Goal: Complete application form

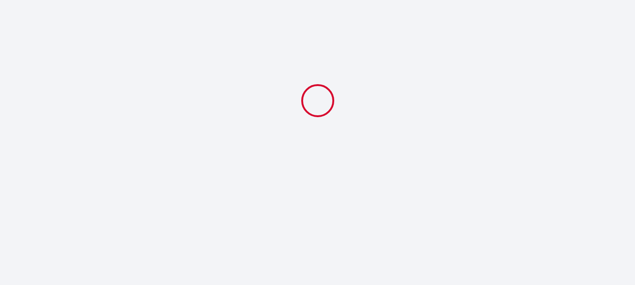
select select
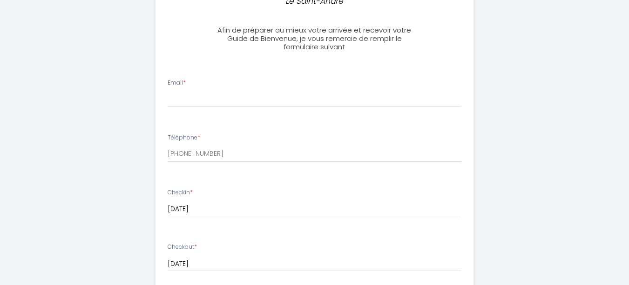
scroll to position [279, 0]
drag, startPoint x: 215, startPoint y: 93, endPoint x: 222, endPoint y: 97, distance: 8.5
click at [215, 93] on input "Email *" at bounding box center [314, 98] width 294 height 17
type input "[PERSON_NAME][EMAIL_ADDRESS][DOMAIN_NAME]"
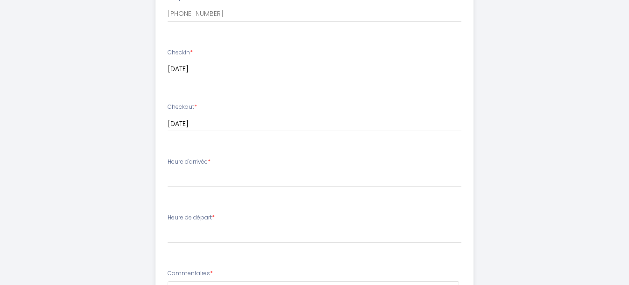
scroll to position [465, 0]
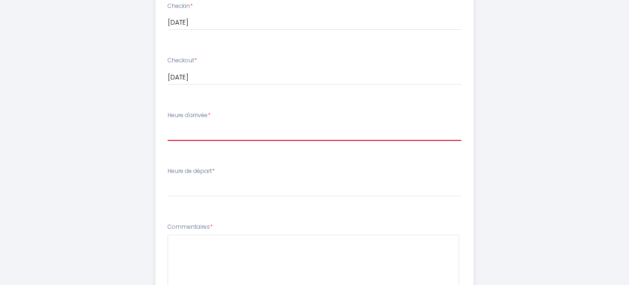
click at [246, 131] on select "17:00 17:30 18:00 18:30 19:00 19:30 20:00" at bounding box center [314, 132] width 294 height 18
select select "17:00"
click at [167, 123] on select "17:00 17:30 18:00 18:30 19:00 19:30 20:00" at bounding box center [314, 132] width 294 height 18
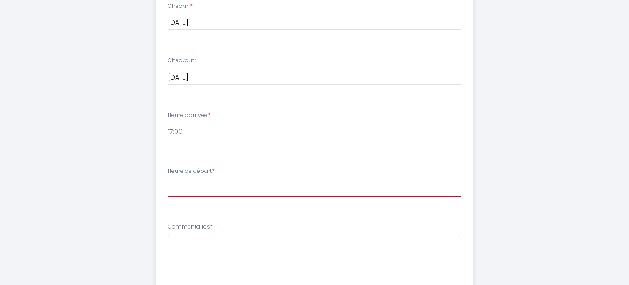
click at [244, 189] on select "00:00 00:30 01:00 01:30 02:00 02:30 03:00 03:30 04:00 04:30 05:00 05:30 06:00 0…" at bounding box center [314, 188] width 294 height 18
select select "10:00"
click at [167, 179] on select "00:00 00:30 01:00 01:30 02:00 02:30 03:00 03:30 04:00 04:30 05:00 05:30 06:00 0…" at bounding box center [314, 188] width 294 height 18
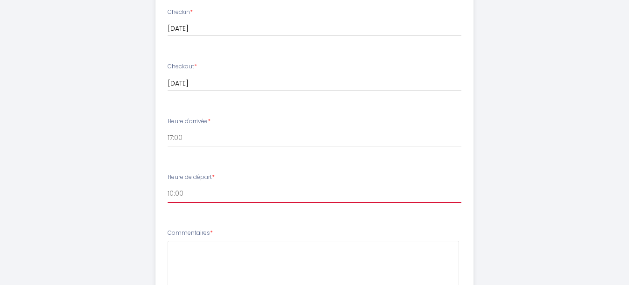
scroll to position [326, 0]
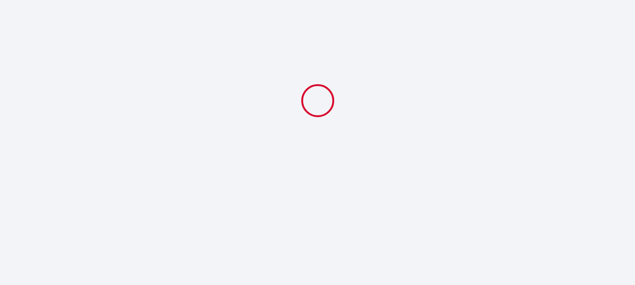
select select
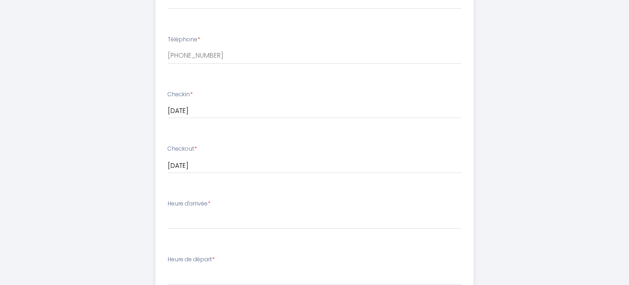
scroll to position [323, 0]
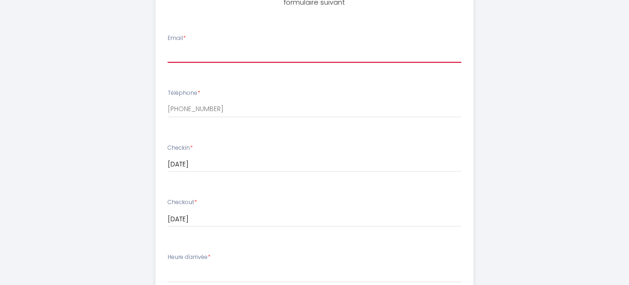
click at [224, 56] on input "Email *" at bounding box center [314, 54] width 294 height 17
type input "[PERSON_NAME][EMAIL_ADDRESS][DOMAIN_NAME]"
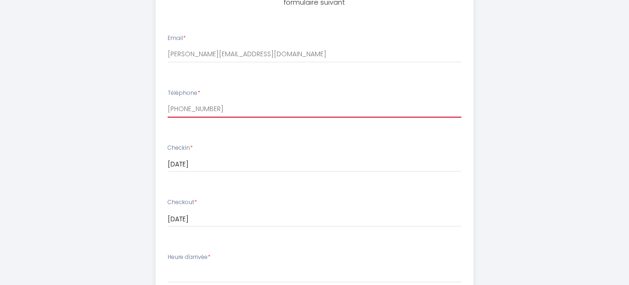
click at [226, 109] on input "[PHONE_NUMBER]" at bounding box center [314, 109] width 294 height 17
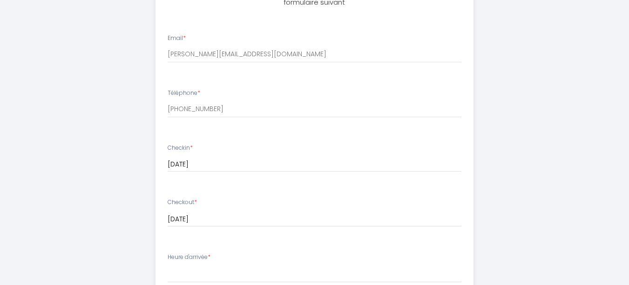
click at [515, 107] on div "Le Saint-André Afin de préparer au mieux votre arrivée et recevoir votre Guide …" at bounding box center [314, 142] width 476 height 930
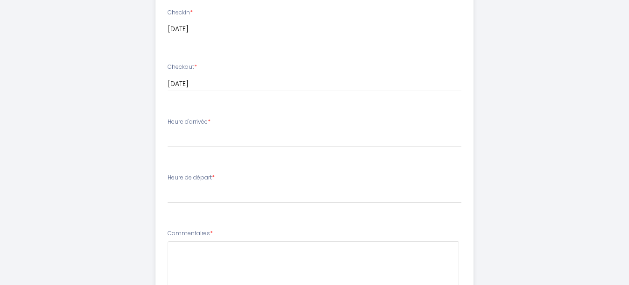
scroll to position [463, 0]
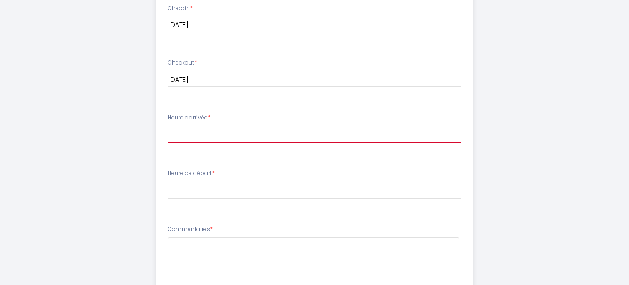
drag, startPoint x: 240, startPoint y: 134, endPoint x: 237, endPoint y: 139, distance: 6.1
click at [240, 134] on select "17:00 17:30 18:00 18:30 19:00 19:30 20:00" at bounding box center [314, 135] width 294 height 18
select select "17:00"
click at [167, 126] on select "17:00 17:30 18:00 18:30 19:00 19:30 20:00" at bounding box center [314, 135] width 294 height 18
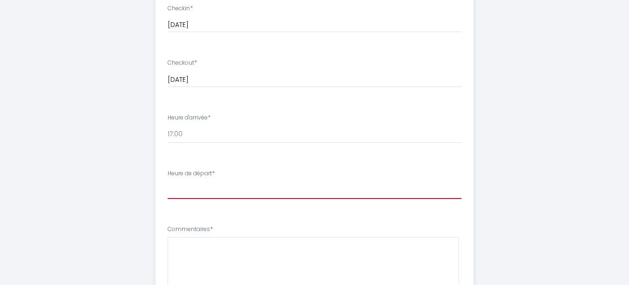
click at [220, 194] on select "00:00 00:30 01:00 01:30 02:00 02:30 03:00 03:30 04:00 04:30 05:00 05:30 06:00 0…" at bounding box center [314, 190] width 294 height 18
select select "10:00"
click at [167, 181] on select "00:00 00:30 01:00 01:30 02:00 02:30 03:00 03:30 04:00 04:30 05:00 05:30 06:00 0…" at bounding box center [314, 190] width 294 height 18
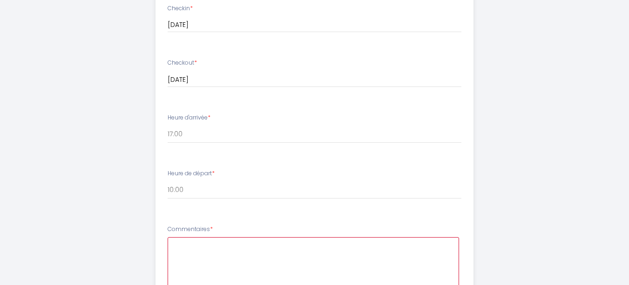
click at [222, 255] on textarea at bounding box center [312, 265] width 291 height 56
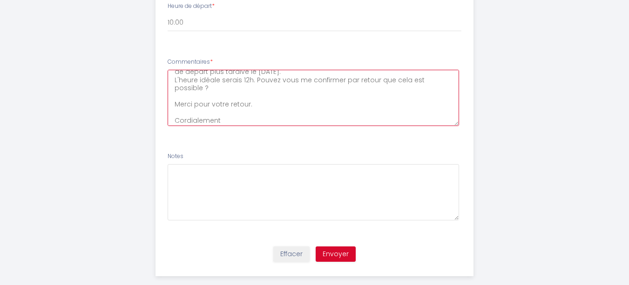
scroll to position [645, 0]
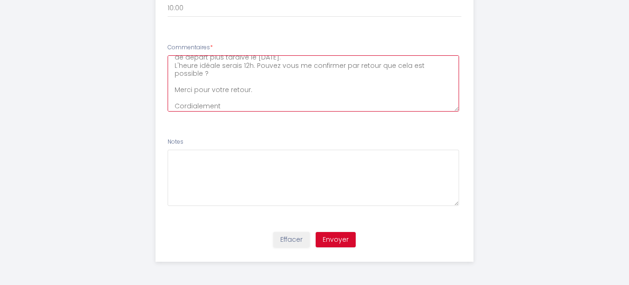
type textarea "Bonjour, J'ai ou échanger avec Remy par téléphone pour demander une heure de dé…"
click at [334, 241] on button "Envoyer" at bounding box center [335, 240] width 40 height 16
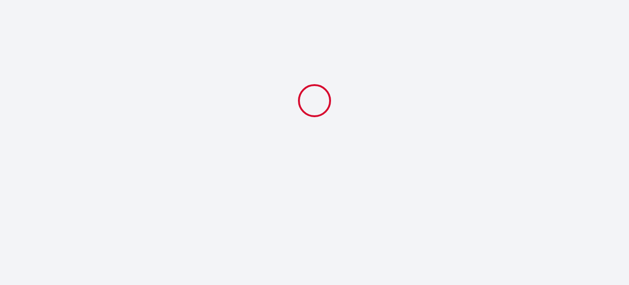
scroll to position [0, 0]
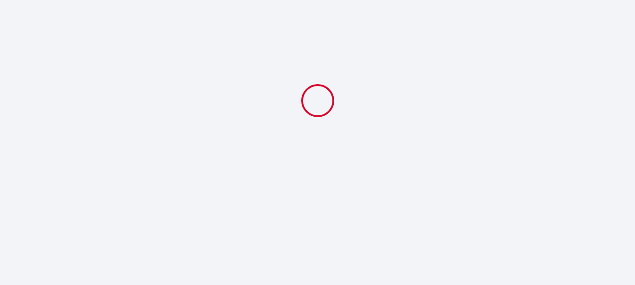
select select "10:00"
